Goal: Transaction & Acquisition: Purchase product/service

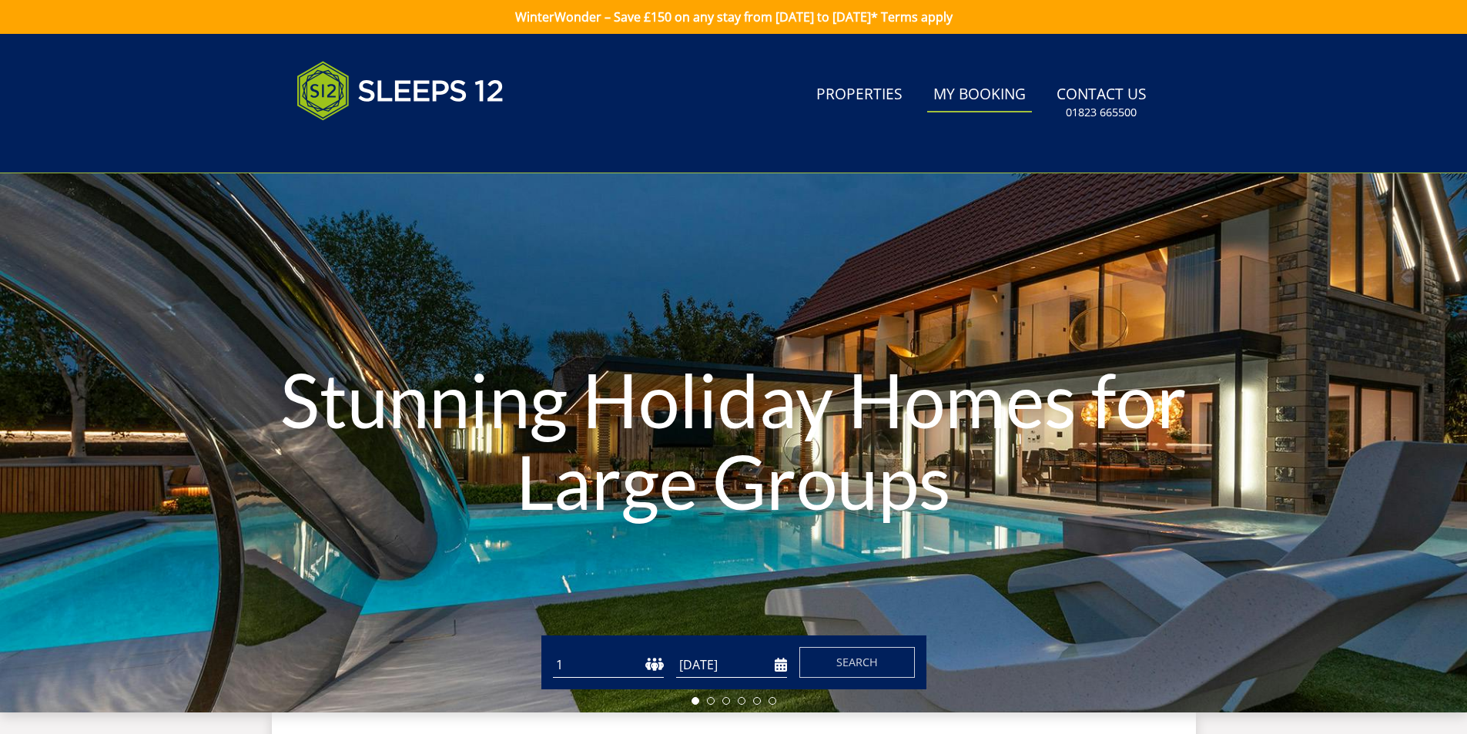
click at [971, 96] on link "My Booking" at bounding box center [979, 95] width 105 height 35
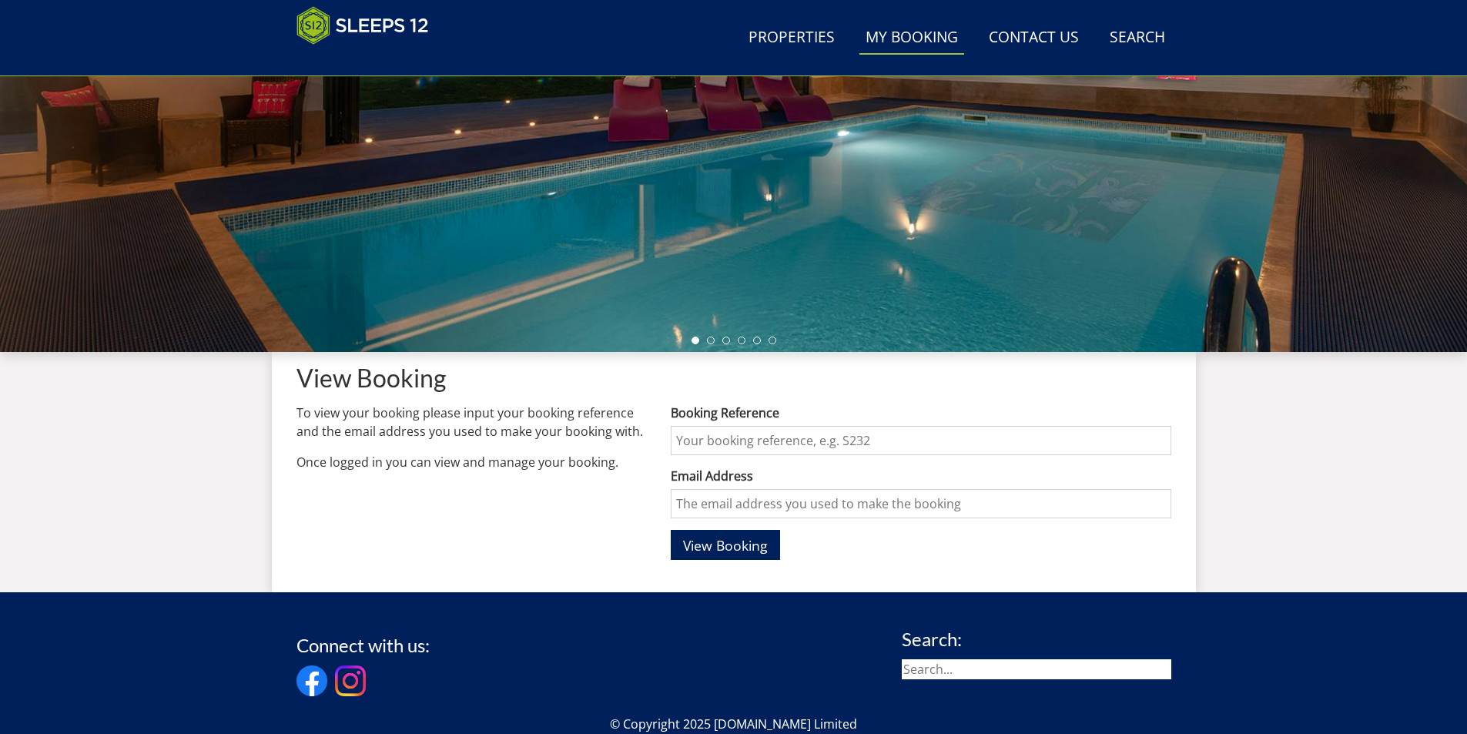
scroll to position [399, 0]
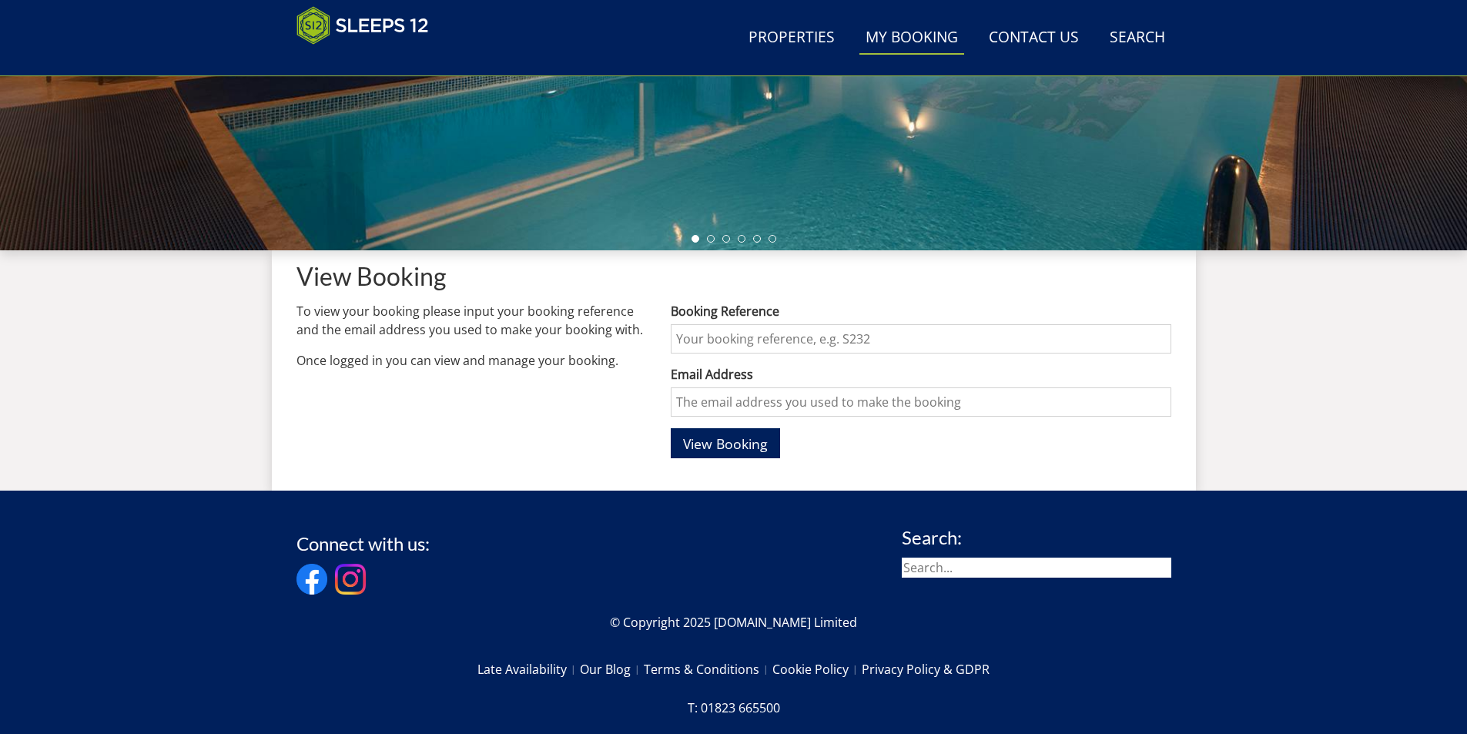
click at [692, 343] on input "Booking Reference" at bounding box center [921, 338] width 500 height 29
type input "S45927"
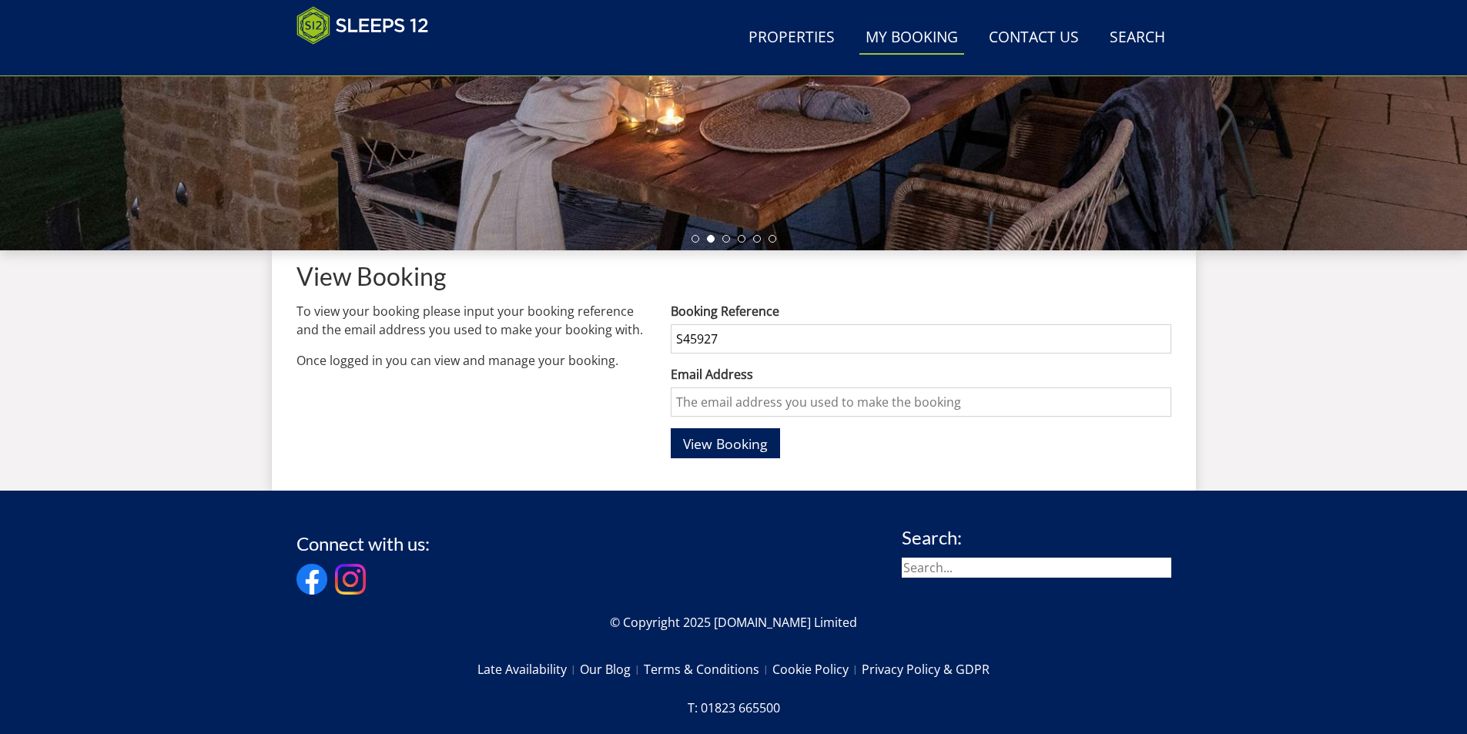
click at [728, 405] on input "Email Address" at bounding box center [921, 401] width 500 height 29
type input "[PERSON_NAME][EMAIL_ADDRESS][DOMAIN_NAME]"
click at [738, 450] on span "View Booking" at bounding box center [725, 443] width 85 height 18
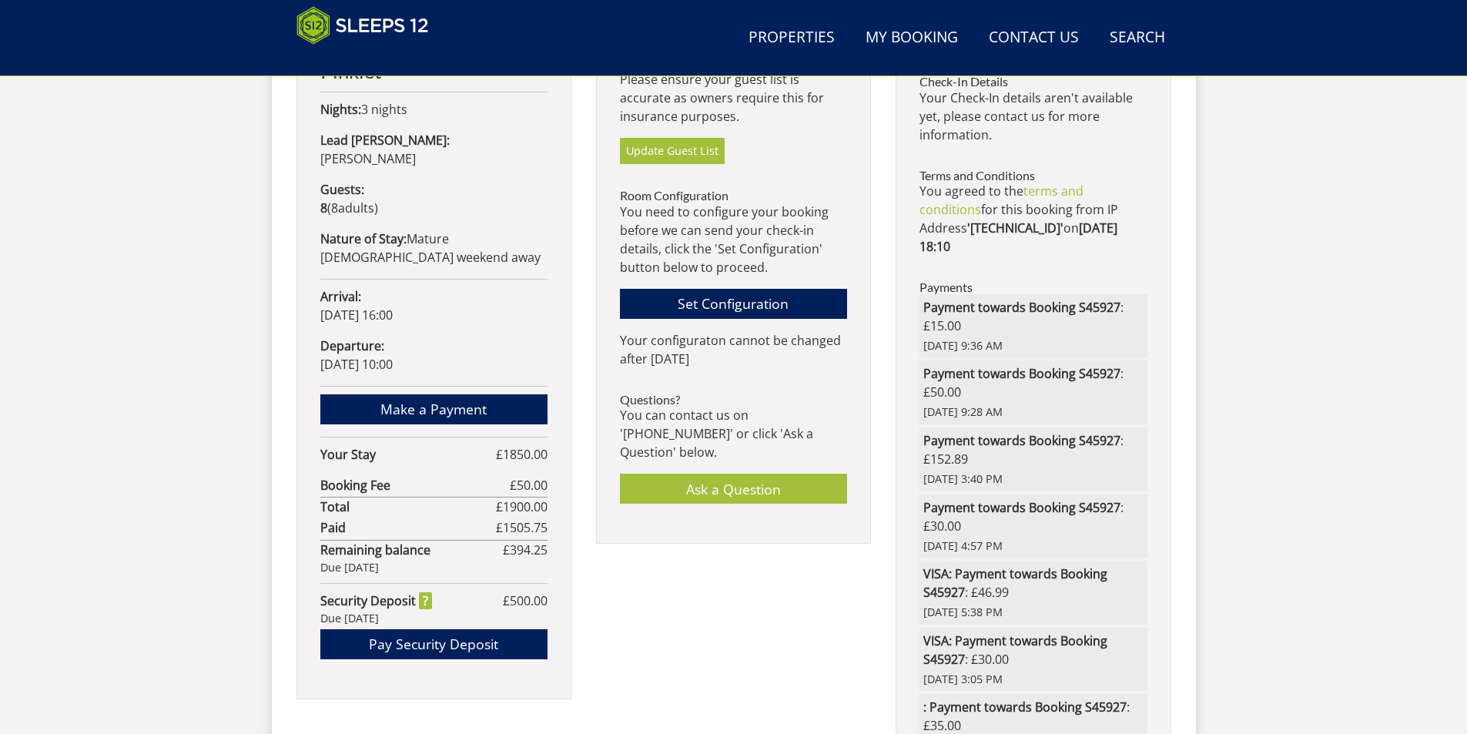
scroll to position [875, 0]
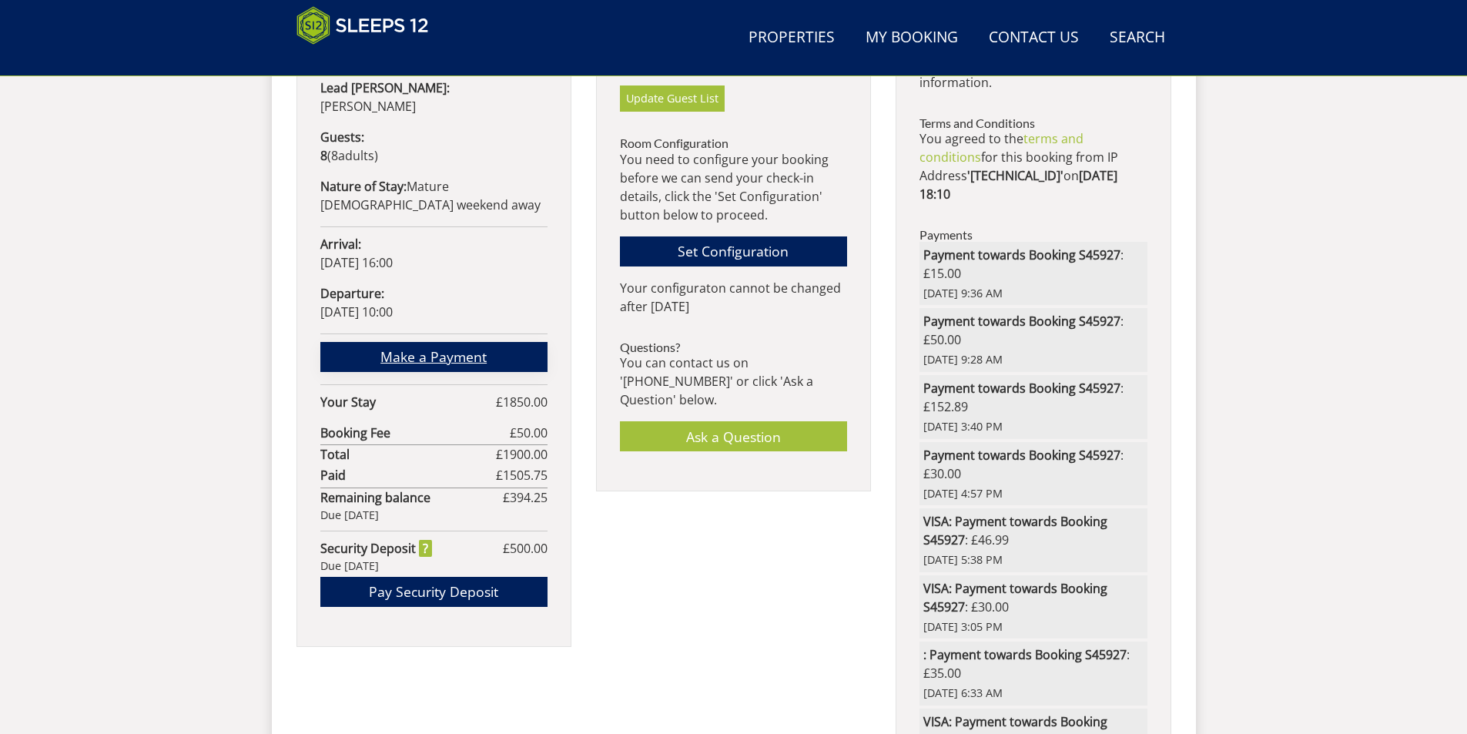
click at [423, 342] on link "Make a Payment" at bounding box center [433, 357] width 227 height 30
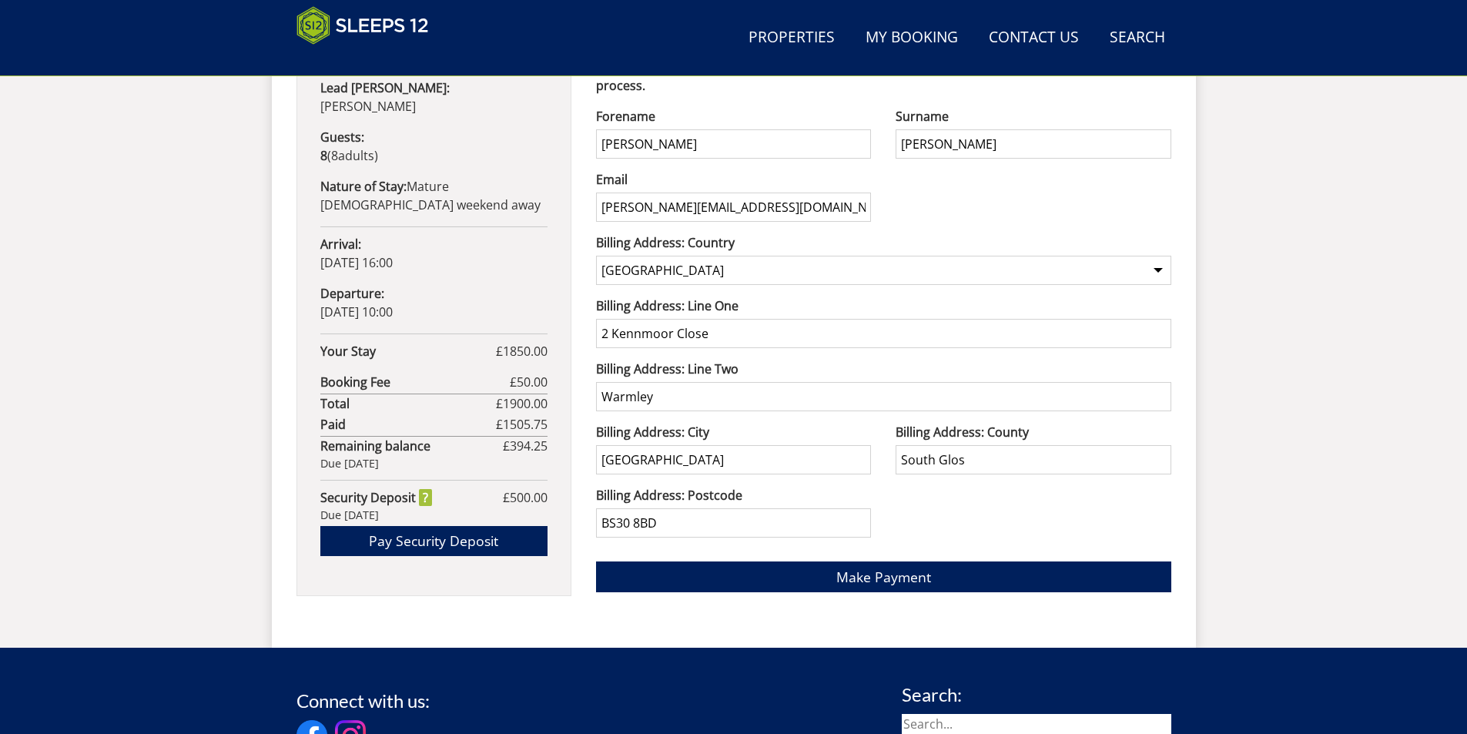
scroll to position [732, 0]
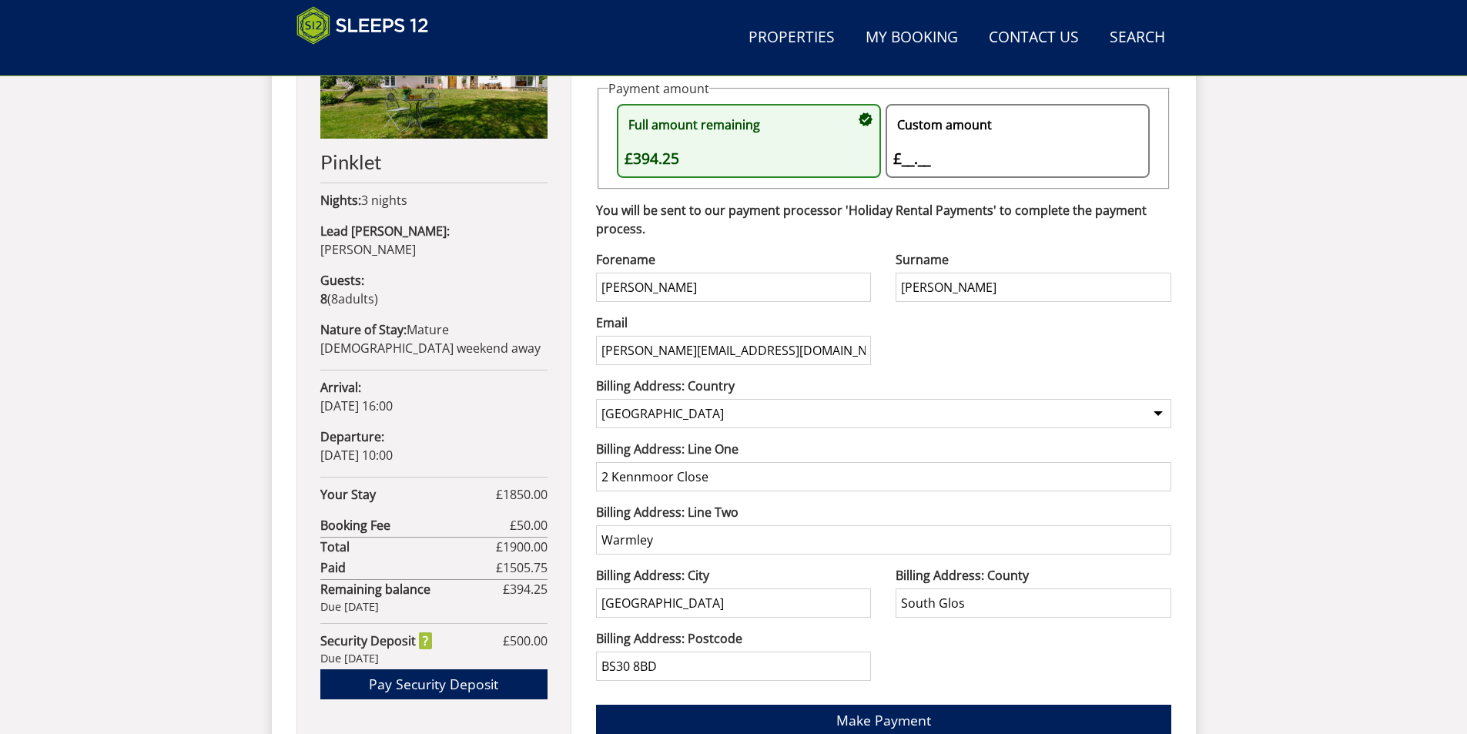
click at [909, 158] on div "Custom amount £__.__ £" at bounding box center [1009, 141] width 233 height 59
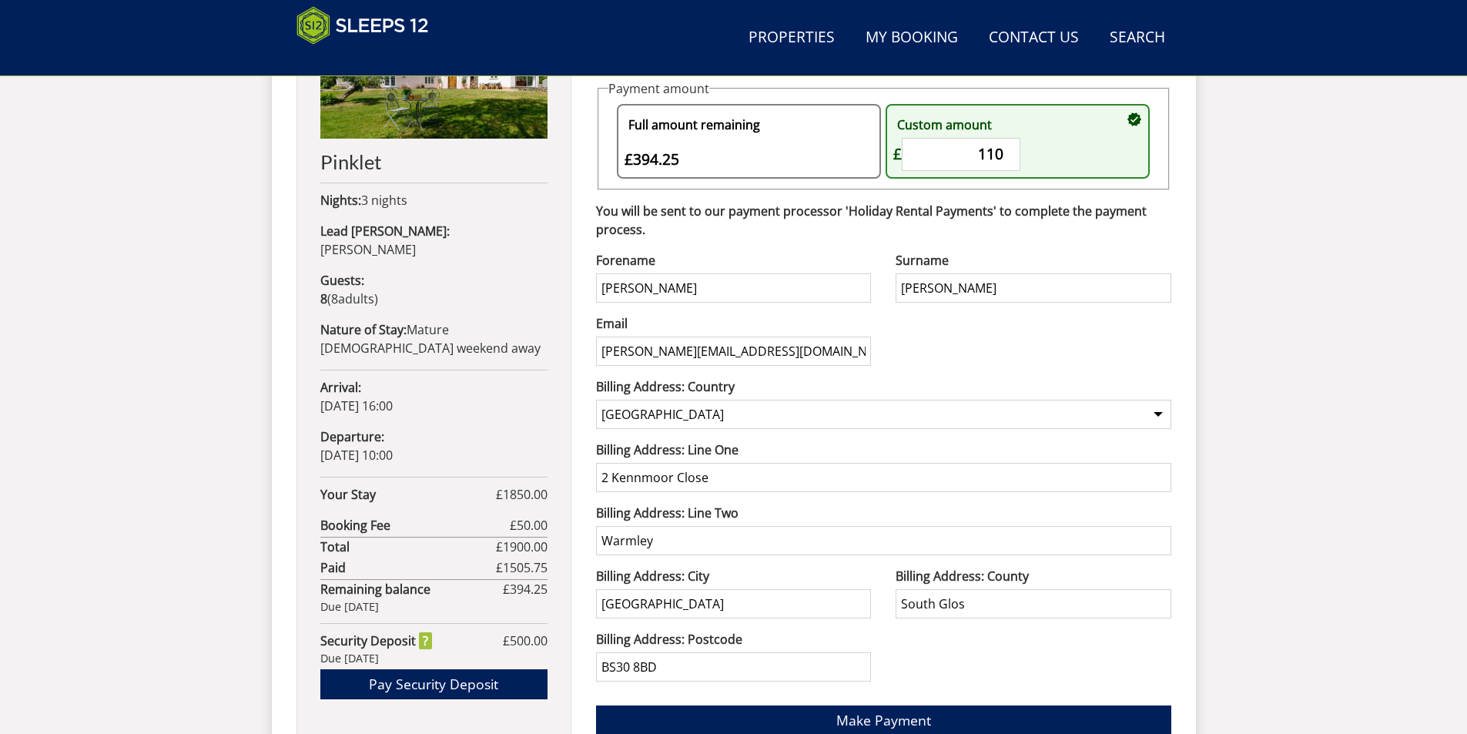
type input "110"
click at [681, 287] on input "[PERSON_NAME]" at bounding box center [733, 287] width 275 height 29
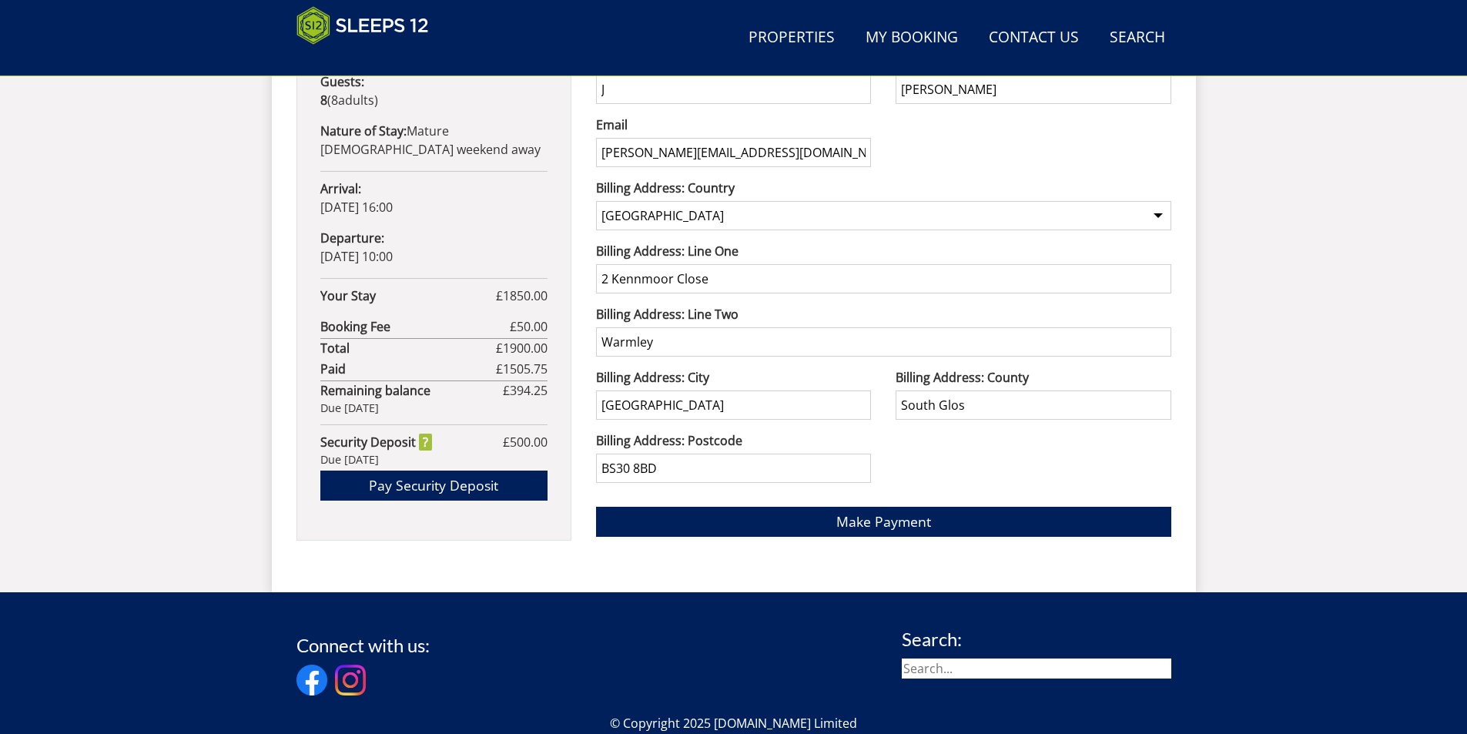
scroll to position [1040, 0]
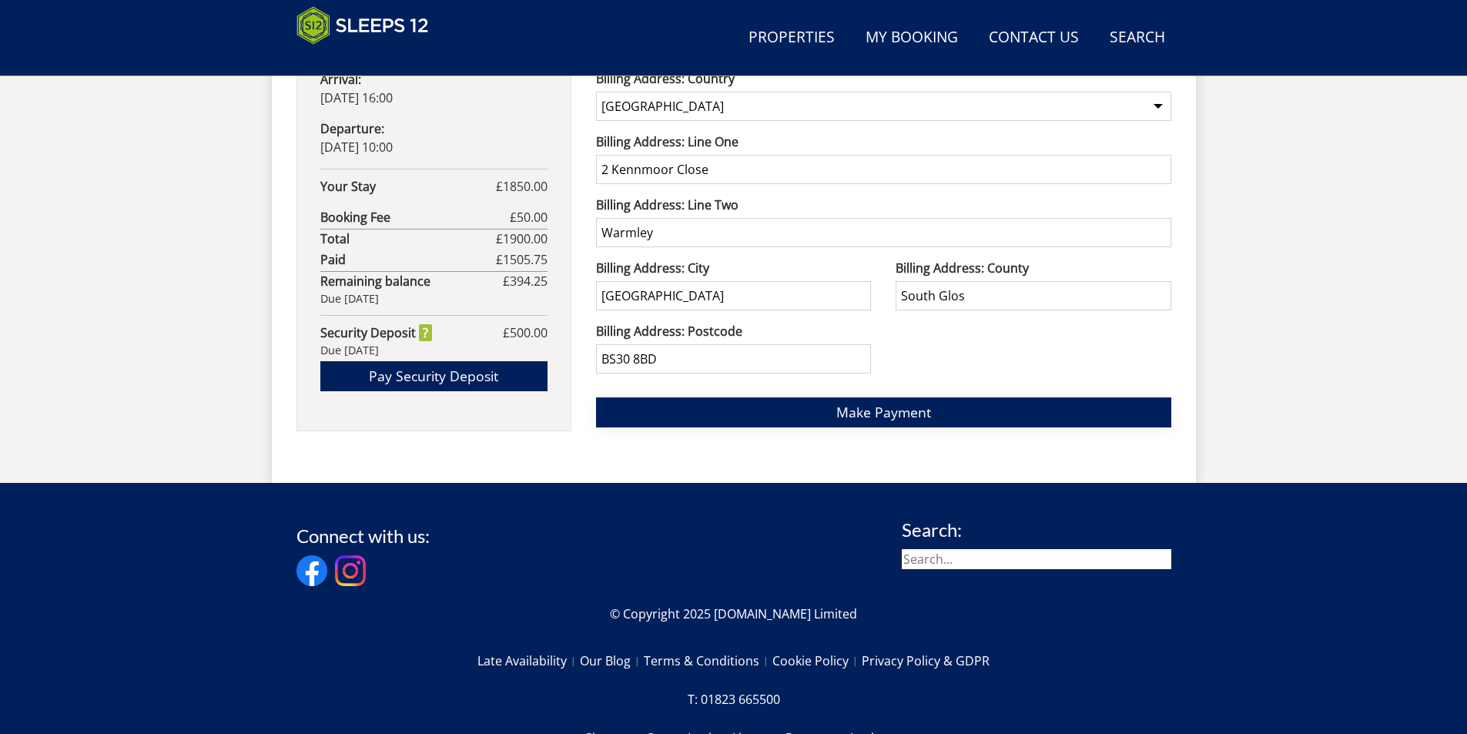
type input "J"
click at [892, 412] on span "Make Payment" at bounding box center [883, 412] width 95 height 18
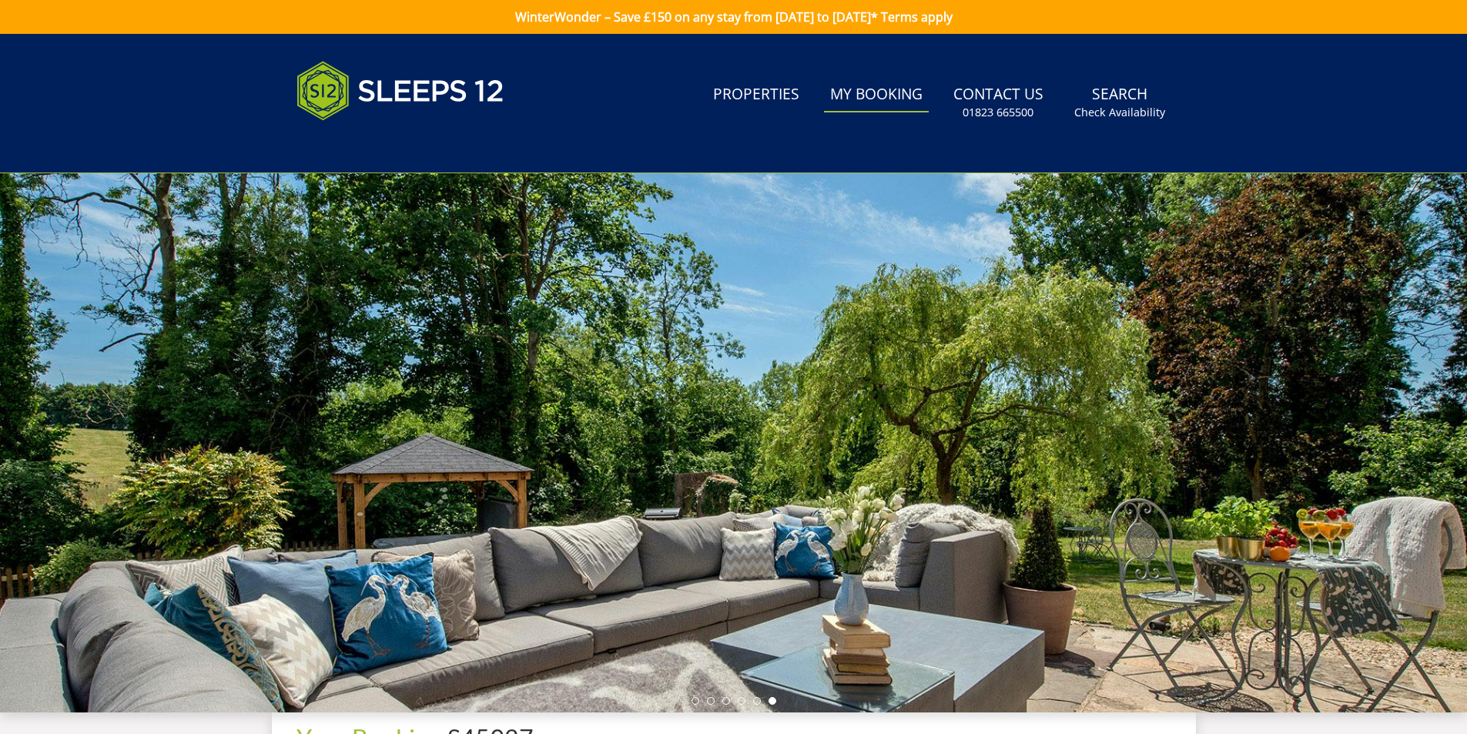
click at [882, 97] on link "My Booking" at bounding box center [876, 95] width 105 height 35
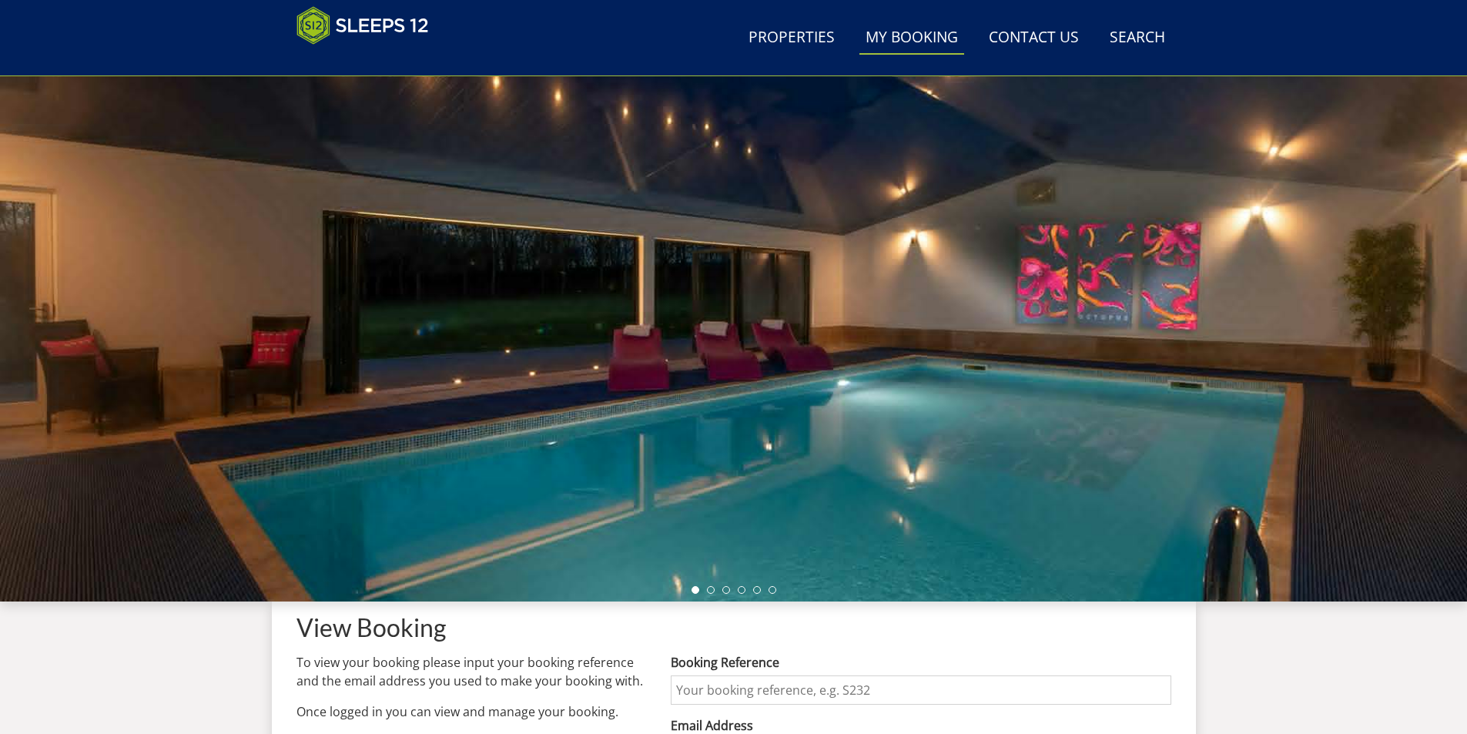
scroll to position [417, 0]
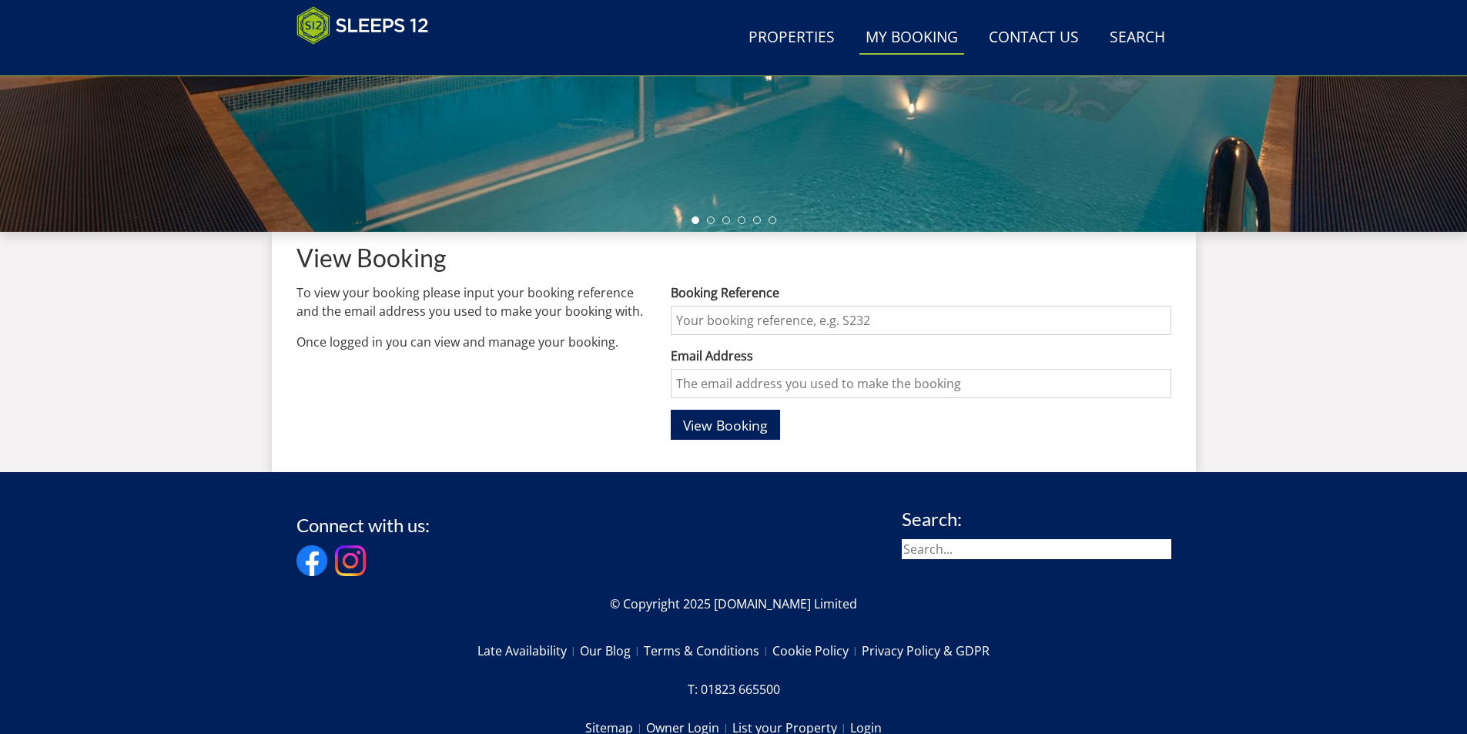
click at [723, 317] on input "Booking Reference" at bounding box center [921, 320] width 500 height 29
type input "S45420"
click at [701, 391] on input "Email Address" at bounding box center [921, 383] width 500 height 29
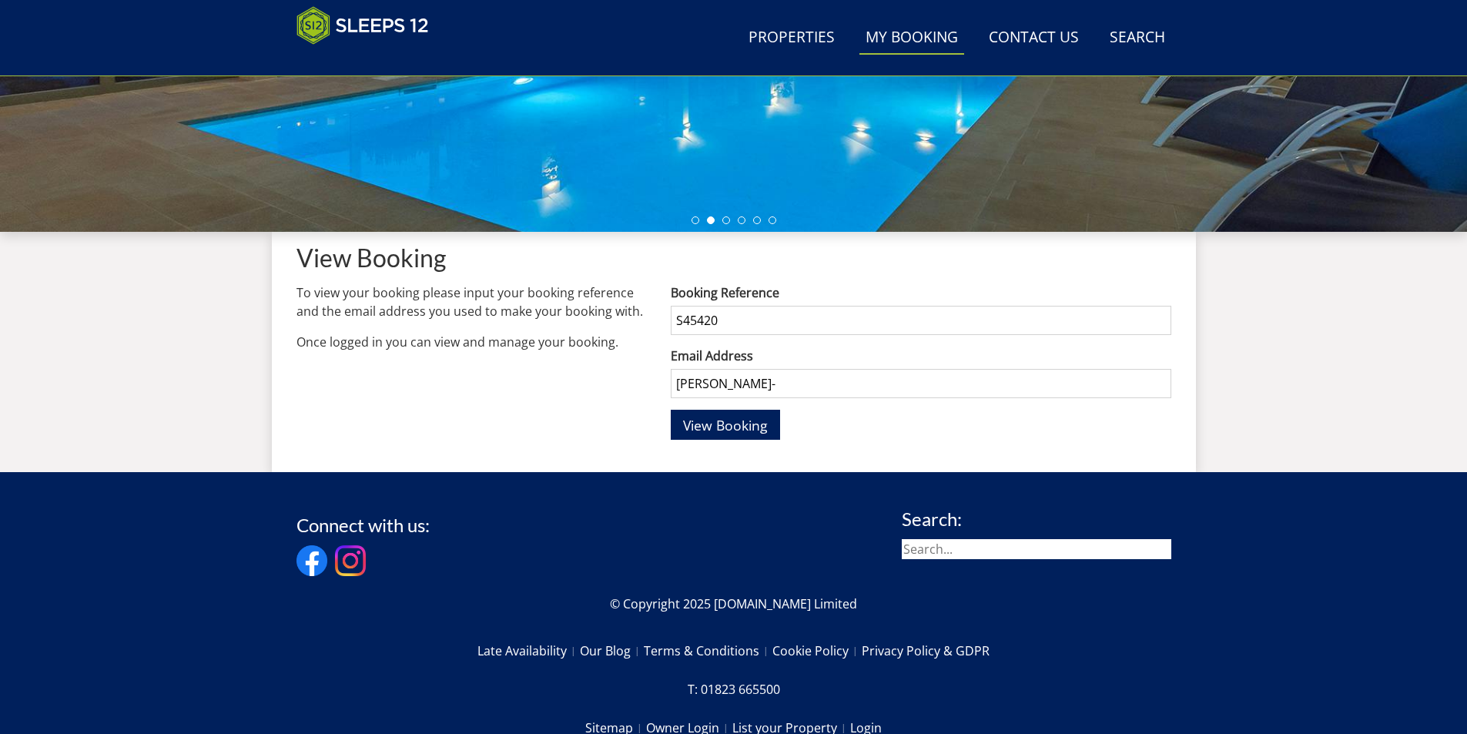
type input "[PERSON_NAME][EMAIL_ADDRESS][DOMAIN_NAME]"
click at [744, 433] on span "View Booking" at bounding box center [725, 425] width 85 height 18
